Goal: Transaction & Acquisition: Purchase product/service

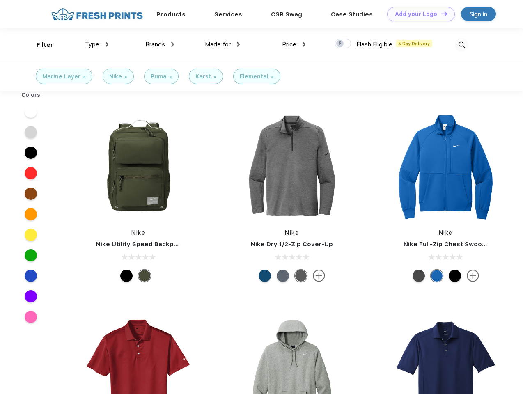
click at [418, 14] on link "Add your Logo Design Tool" at bounding box center [421, 14] width 68 height 14
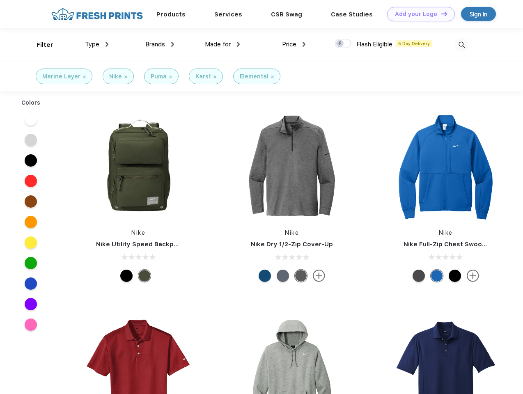
click at [0, 0] on div "Design Tool" at bounding box center [0, 0] width 0 height 0
click at [441, 14] on link "Add your Logo Design Tool" at bounding box center [421, 14] width 68 height 14
click at [39, 45] on div "Filter" at bounding box center [45, 44] width 17 height 9
click at [97, 44] on span "Type" at bounding box center [92, 44] width 14 height 7
click at [160, 44] on span "Brands" at bounding box center [155, 44] width 20 height 7
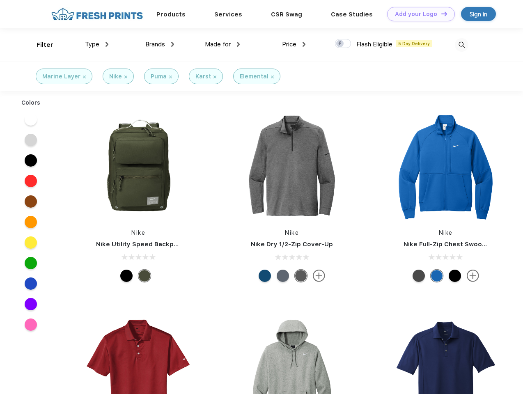
click at [223, 44] on span "Made for" at bounding box center [218, 44] width 26 height 7
click at [294, 44] on span "Price" at bounding box center [289, 44] width 14 height 7
click at [343, 44] on div at bounding box center [343, 43] width 16 height 9
click at [341, 44] on input "checkbox" at bounding box center [337, 41] width 5 height 5
click at [462, 45] on img at bounding box center [462, 45] width 14 height 14
